Goal: Task Accomplishment & Management: Use online tool/utility

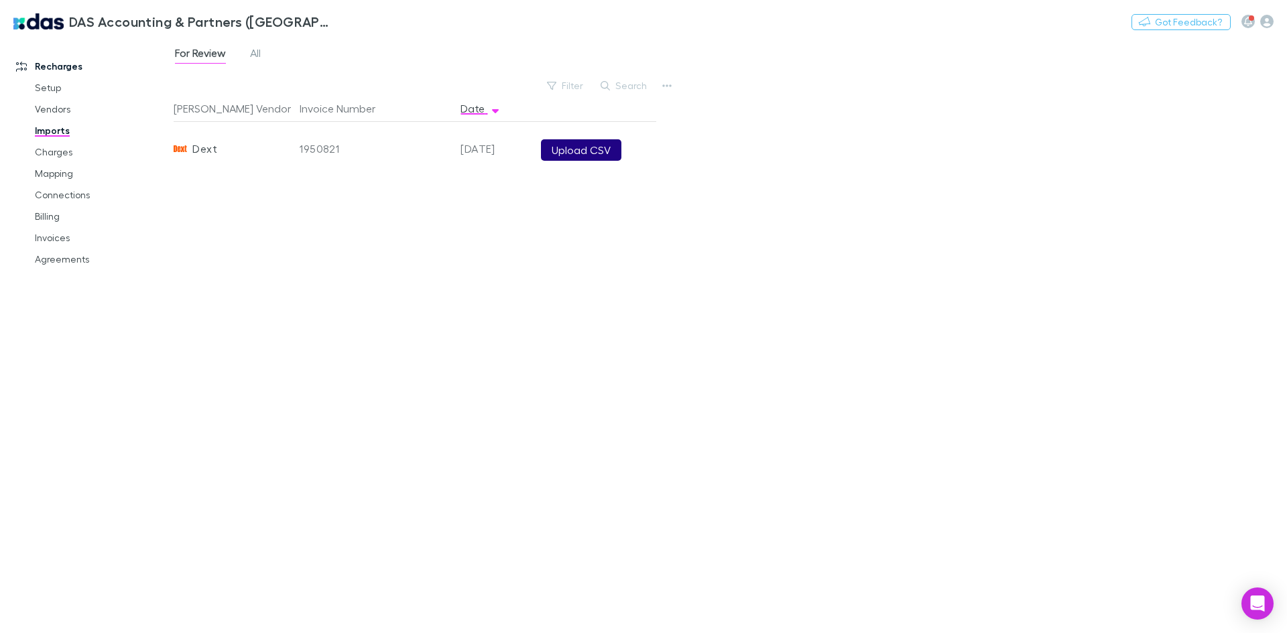
click at [579, 151] on button "Upload CSV" at bounding box center [581, 149] width 80 height 21
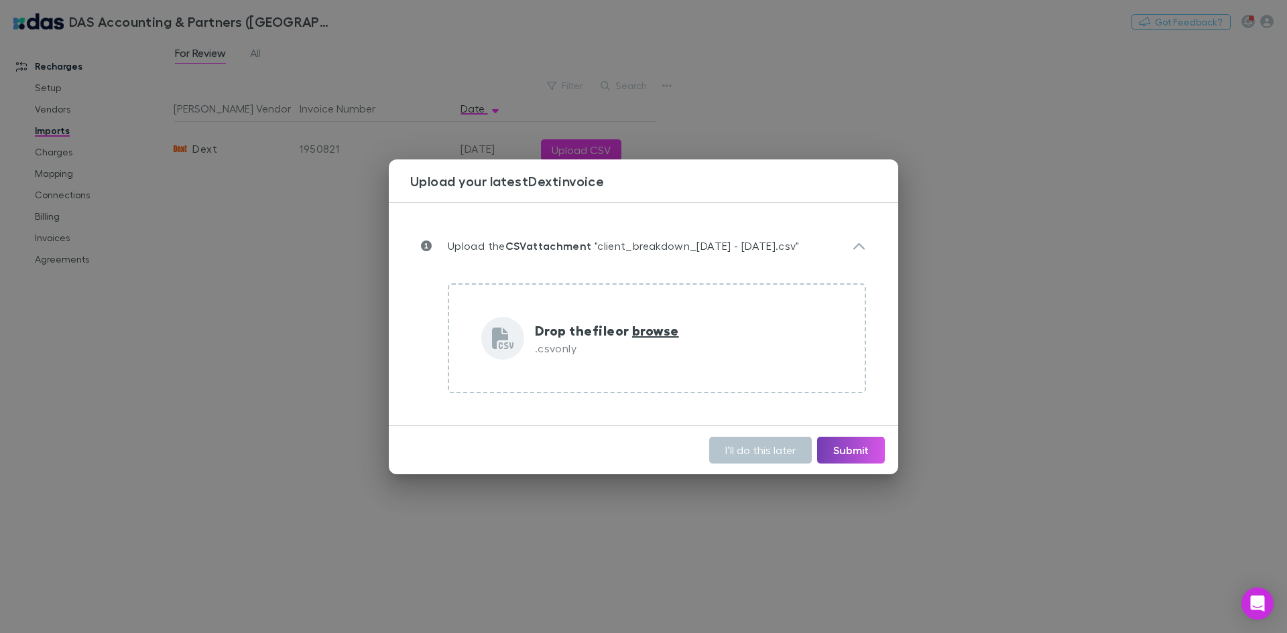
click at [834, 452] on button "Submit" at bounding box center [851, 450] width 68 height 27
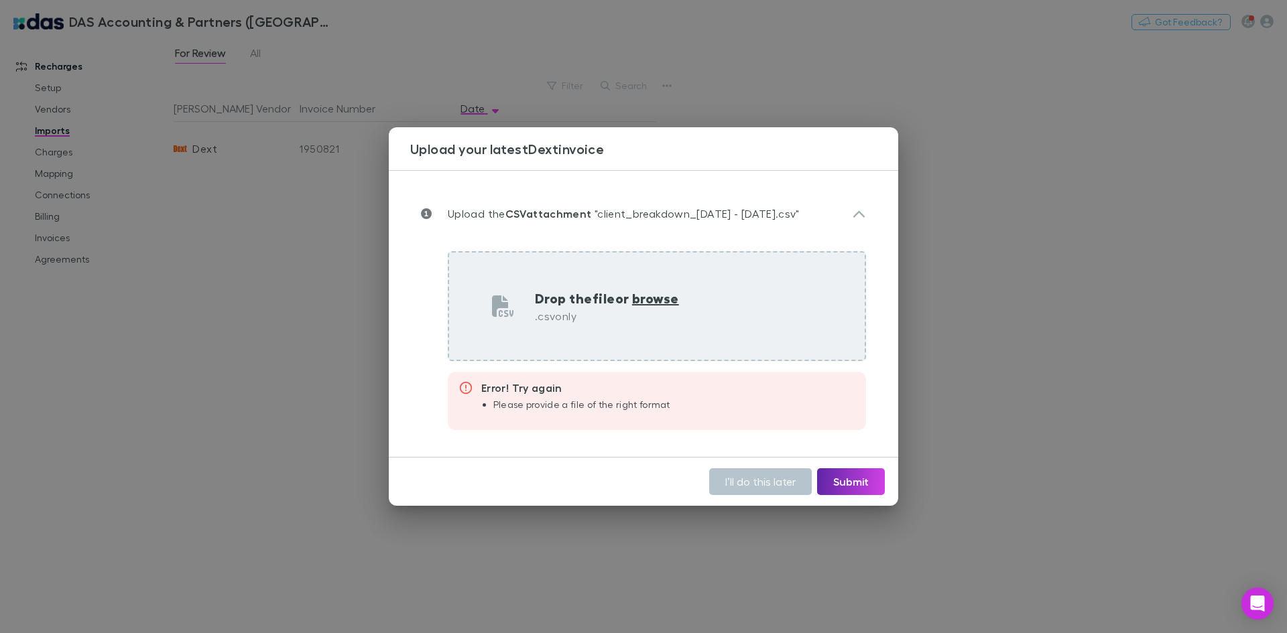
click at [612, 309] on p ".csv only" at bounding box center [607, 316] width 144 height 16
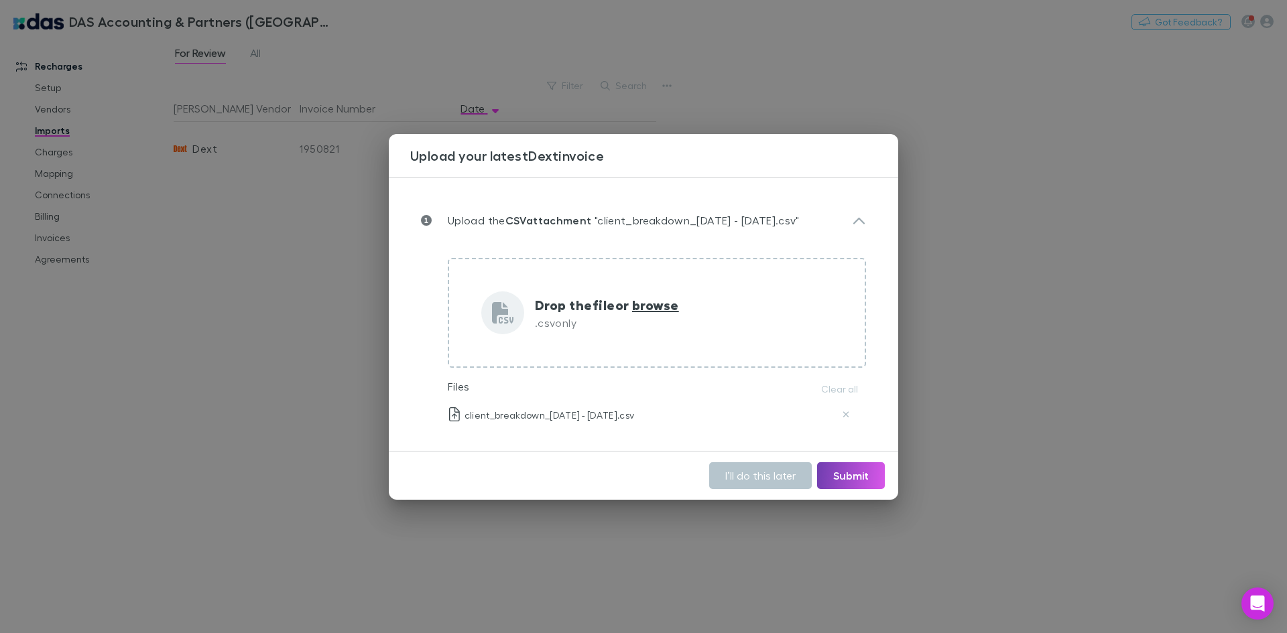
click at [841, 479] on button "Submit" at bounding box center [851, 475] width 68 height 27
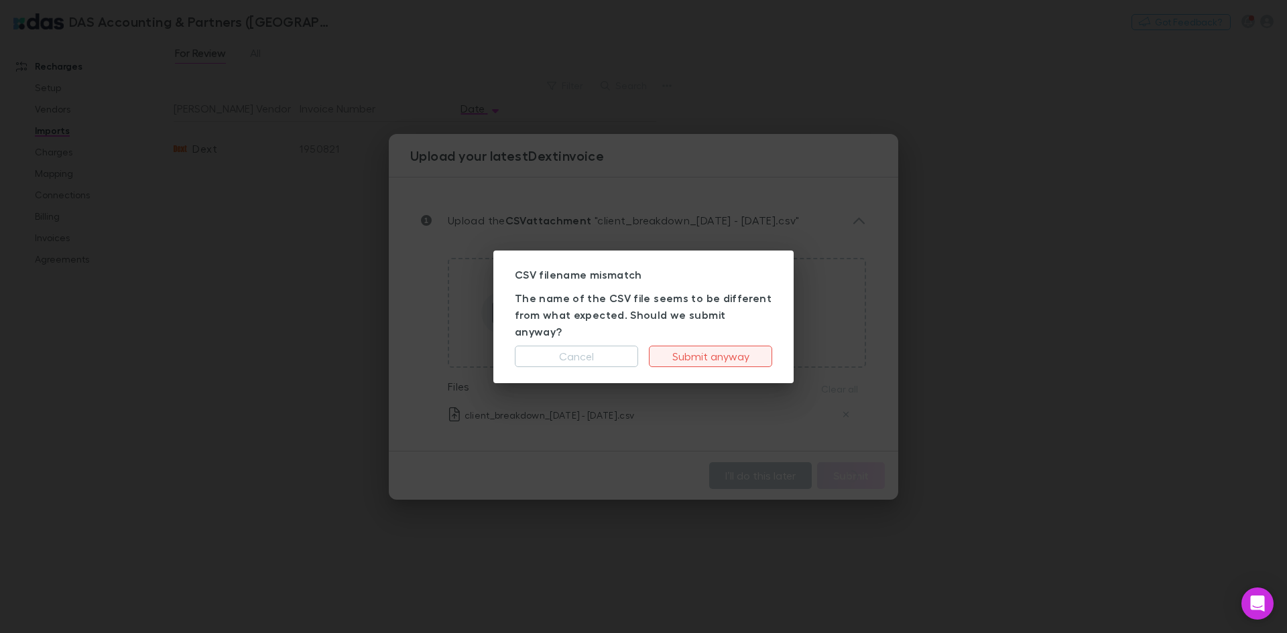
click at [686, 348] on button "Submit anyway" at bounding box center [710, 356] width 123 height 21
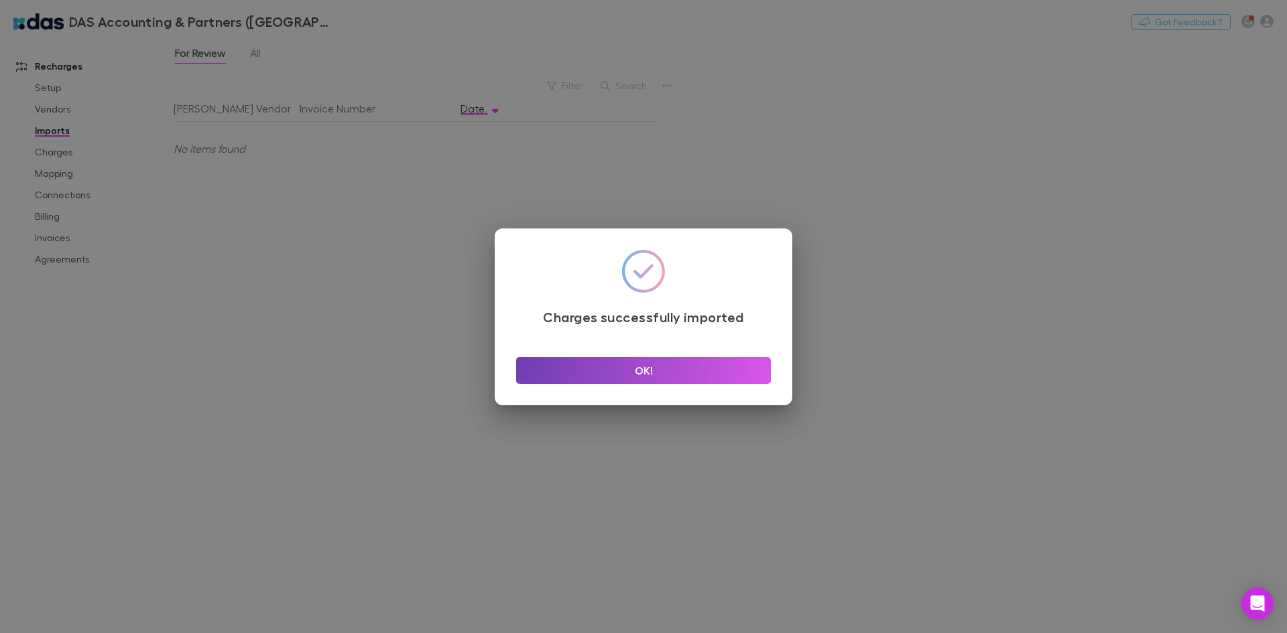
click at [644, 378] on button "OK!" at bounding box center [643, 370] width 255 height 27
